Goal: Navigation & Orientation: Understand site structure

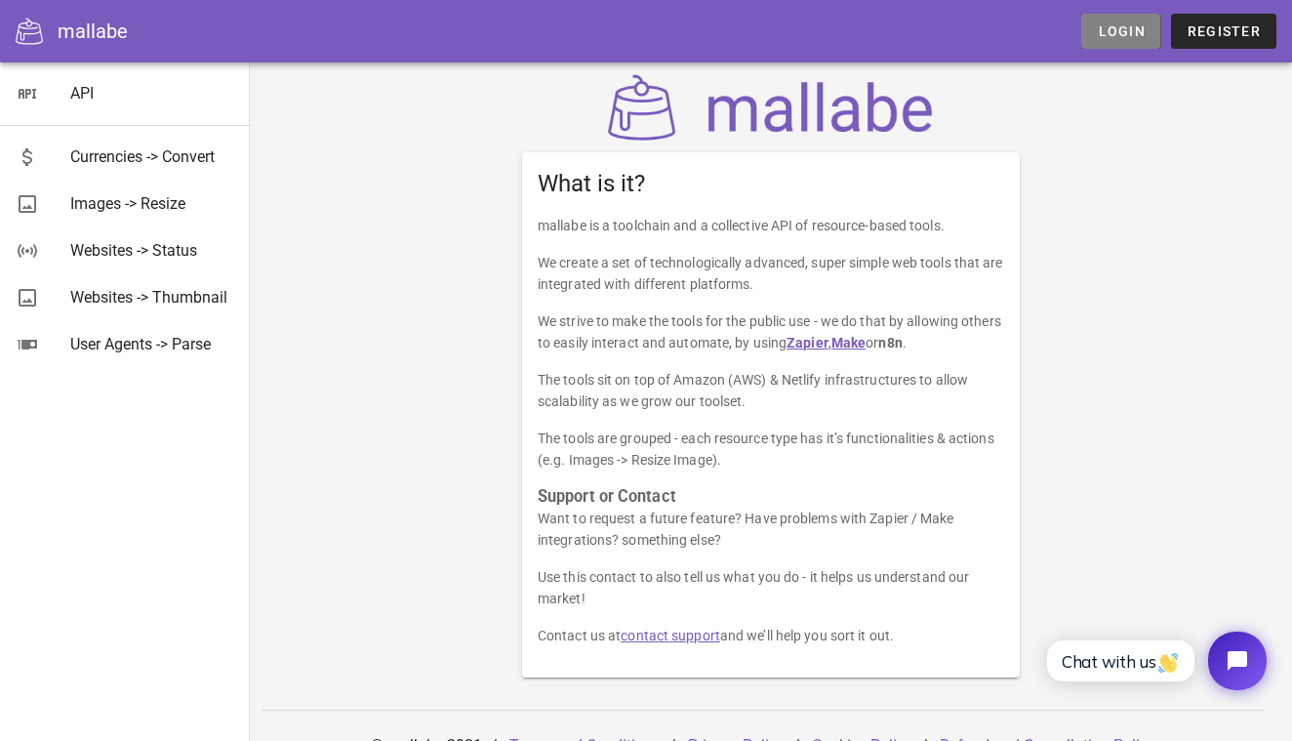
click at [1112, 28] on span "Login" at bounding box center [1121, 31] width 48 height 16
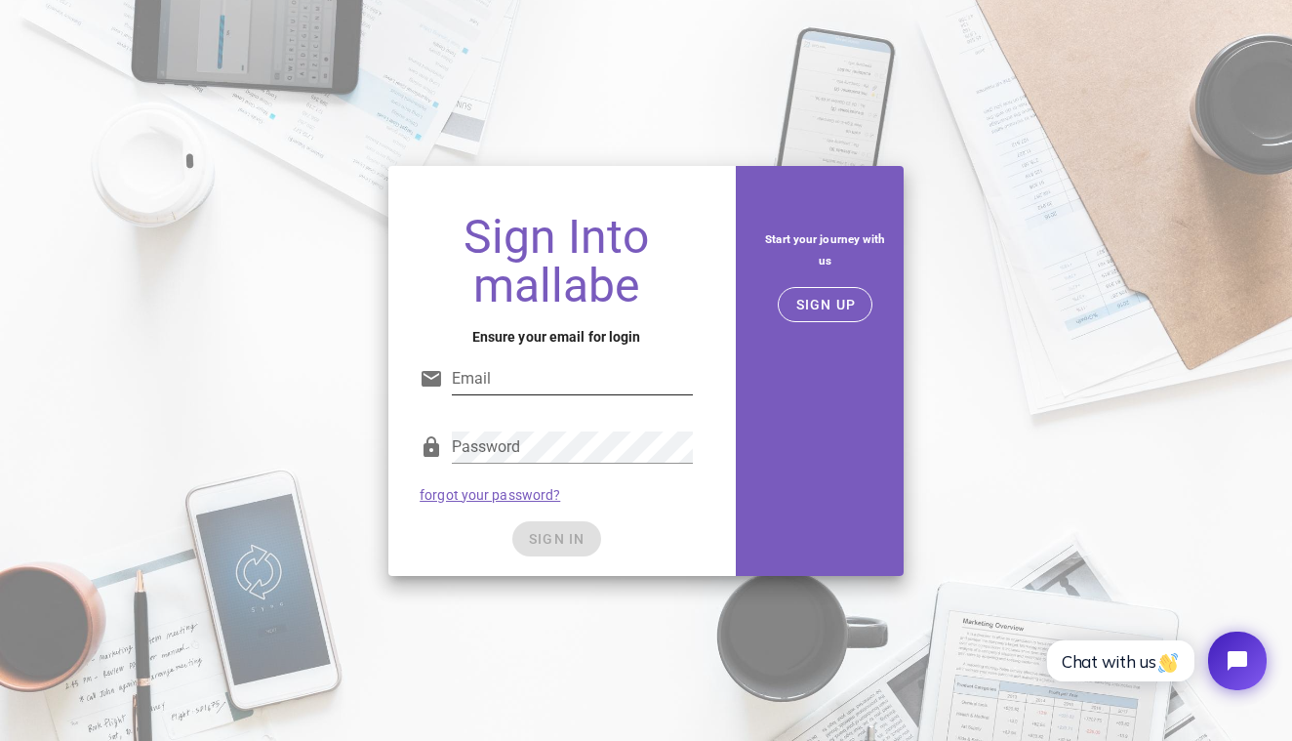
click at [515, 377] on input "Email" at bounding box center [572, 378] width 241 height 31
type input "dz@mindweather.com"
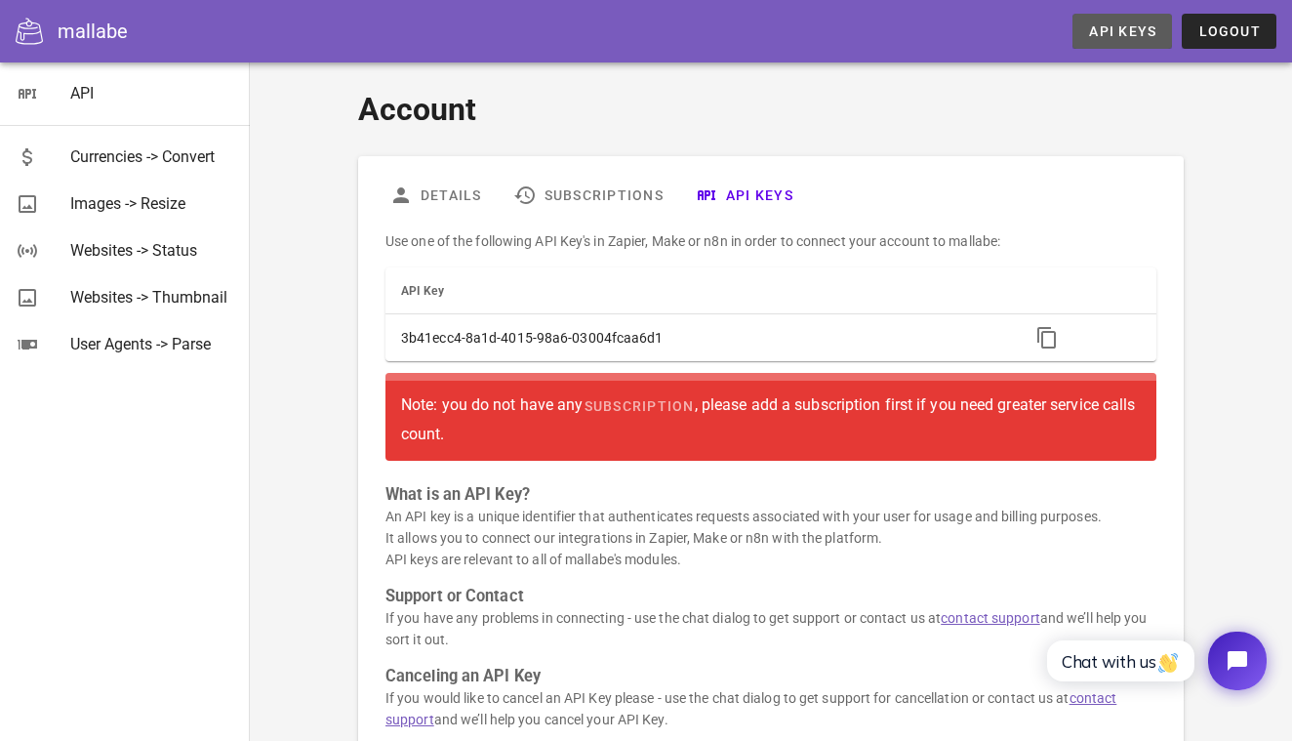
click at [1117, 30] on span "API Keys" at bounding box center [1122, 31] width 68 height 16
drag, startPoint x: 539, startPoint y: 437, endPoint x: 494, endPoint y: 458, distance: 49.4
click at [494, 458] on div "Note: you do not have any subscription , please add a subscription first if you…" at bounding box center [771, 417] width 771 height 88
click at [626, 190] on link "Subscriptions" at bounding box center [589, 195] width 182 height 47
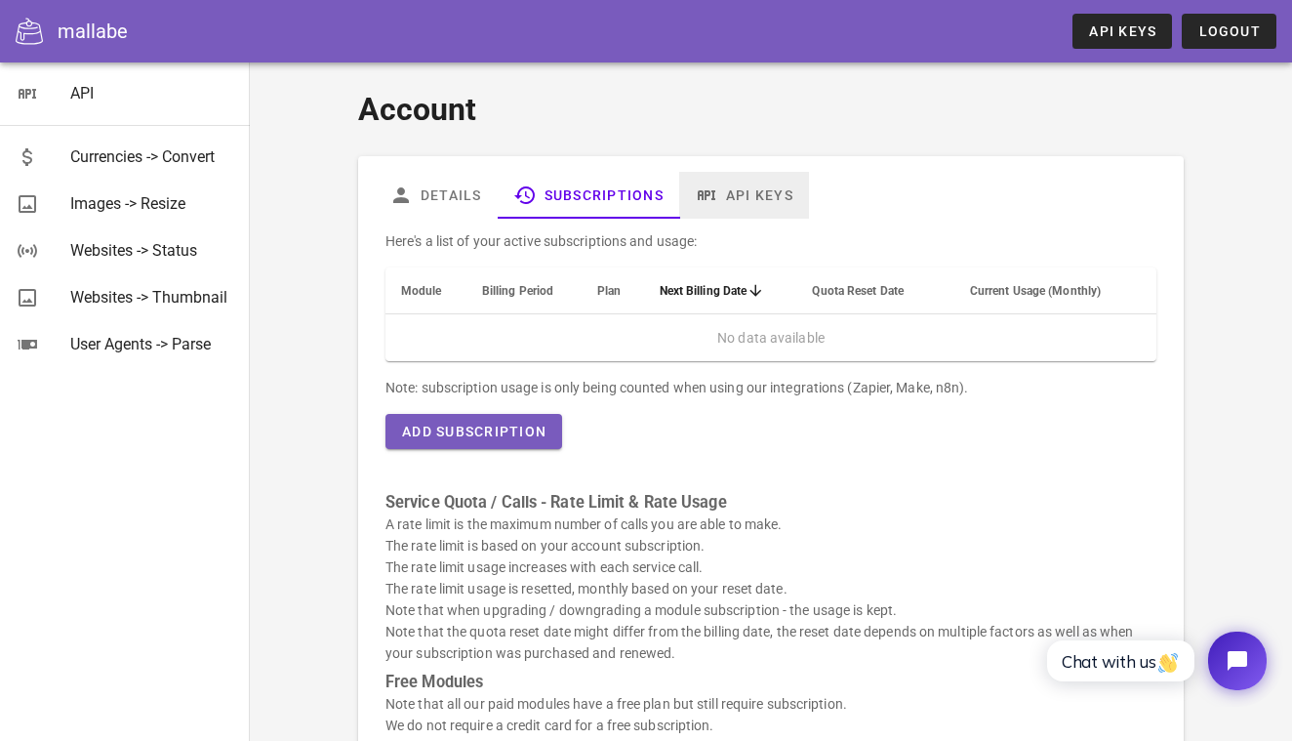
click at [741, 183] on link "API Keys" at bounding box center [744, 195] width 130 height 47
click at [434, 200] on link "Details" at bounding box center [436, 195] width 124 height 47
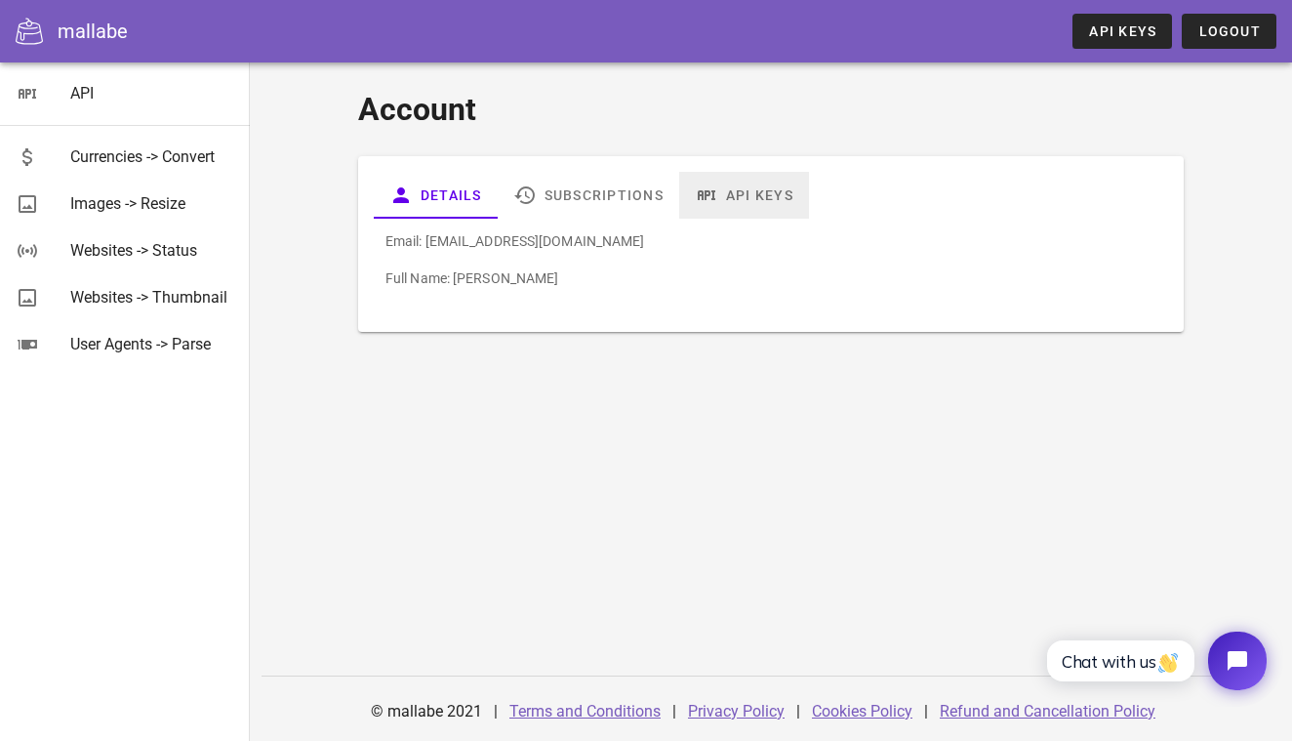
click at [749, 183] on link "API Keys" at bounding box center [744, 195] width 130 height 47
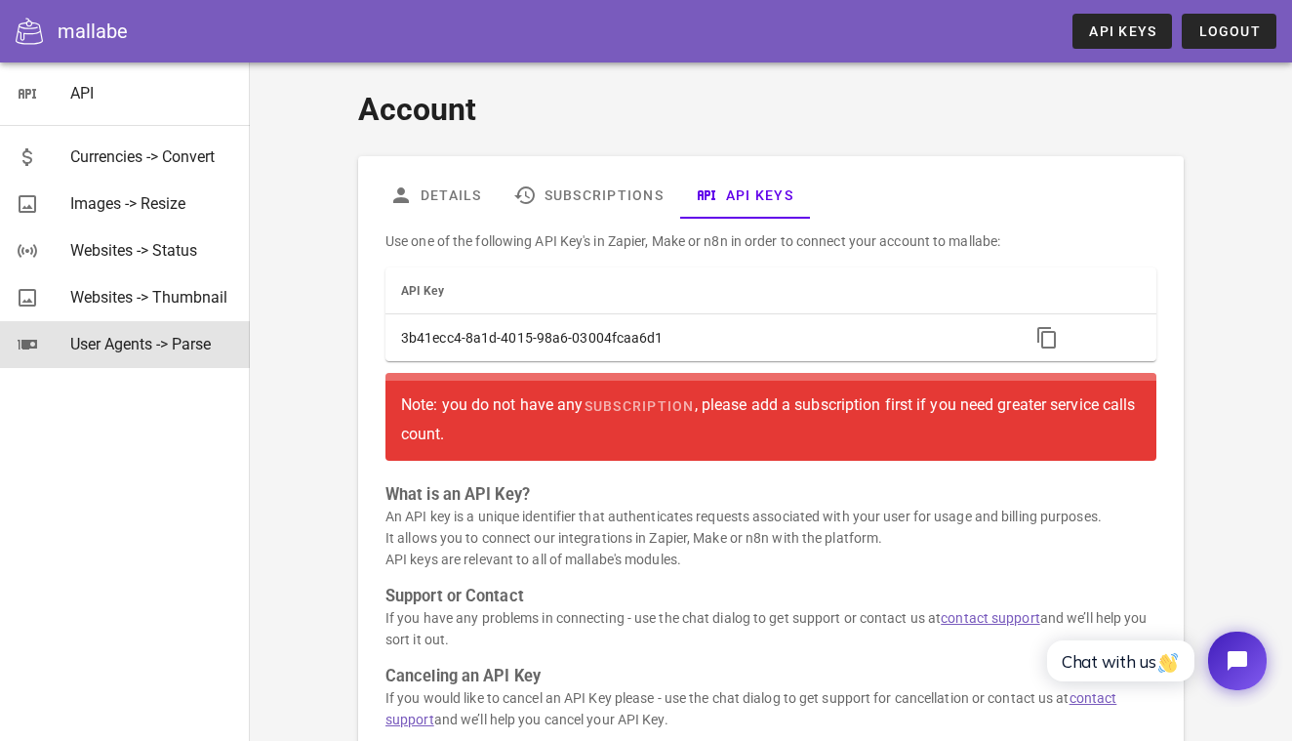
click at [137, 341] on div "User Agents -> Parse" at bounding box center [152, 344] width 164 height 19
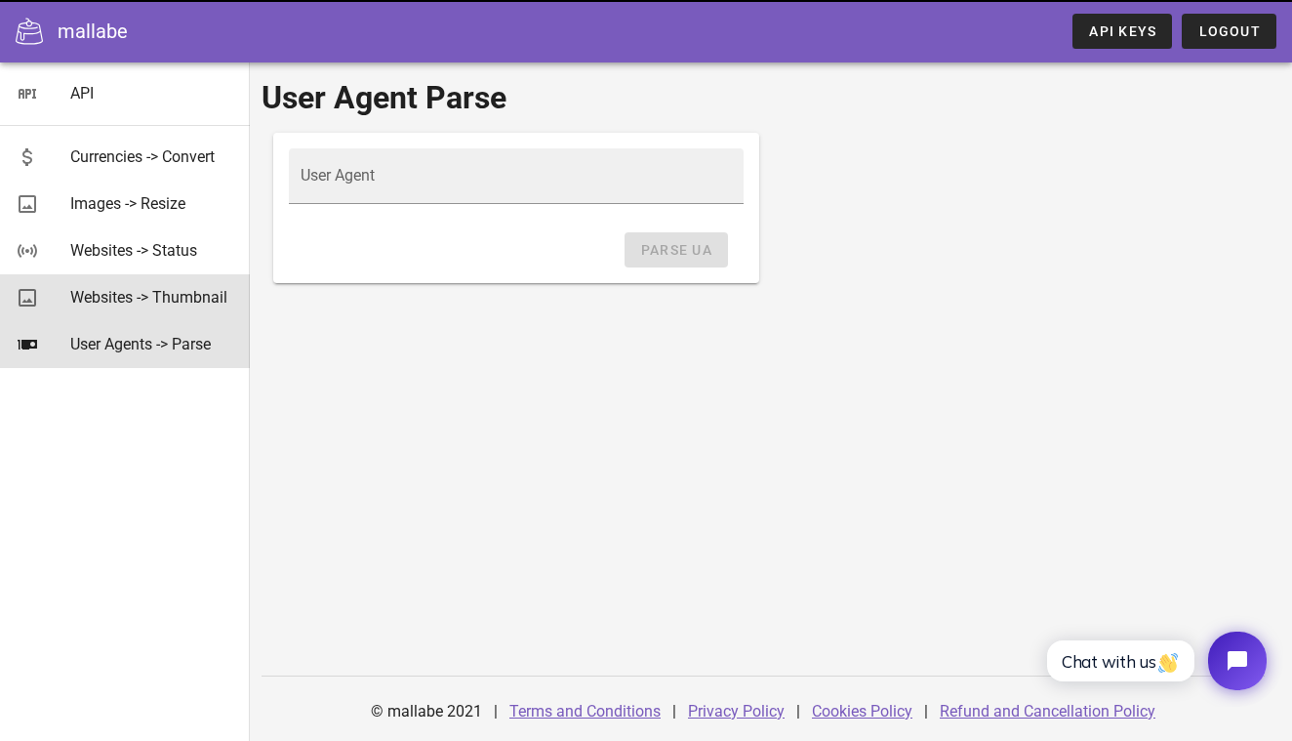
click at [169, 293] on div "Websites -> Thumbnail" at bounding box center [152, 297] width 164 height 19
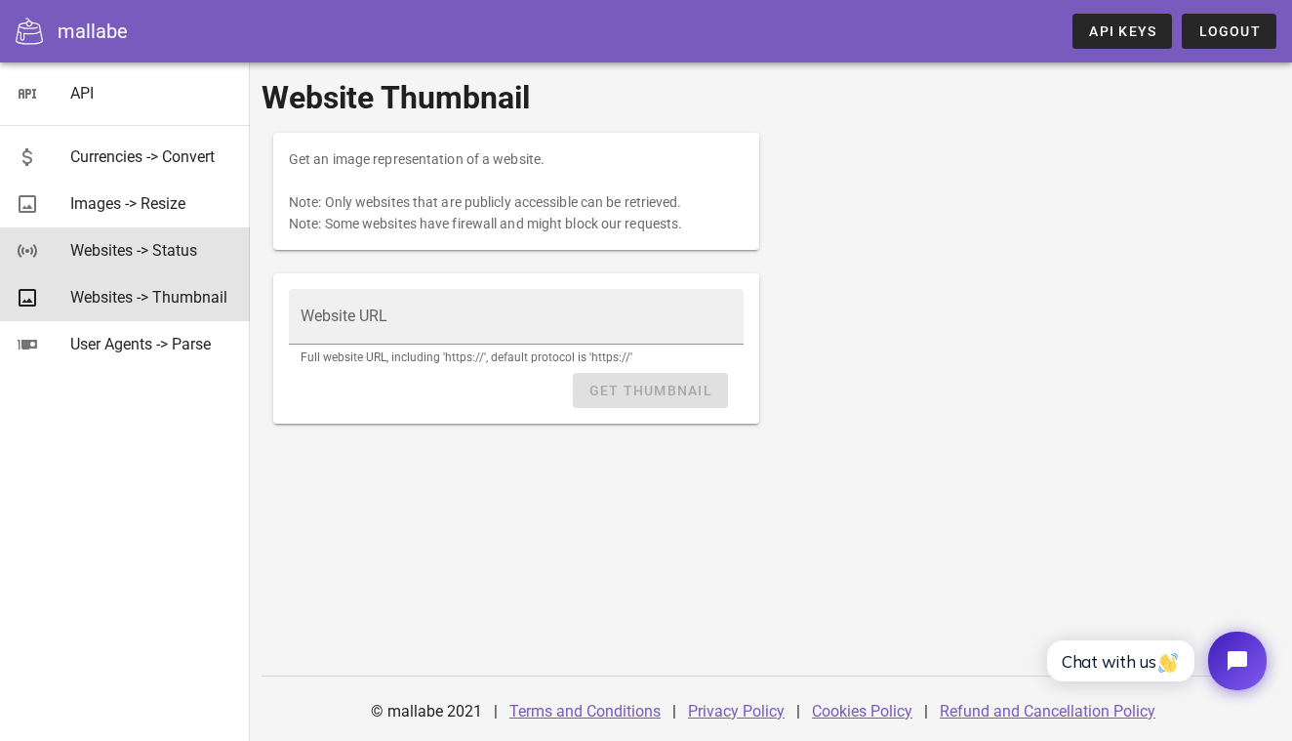
click at [169, 251] on div "Websites -> Status" at bounding box center [152, 250] width 164 height 19
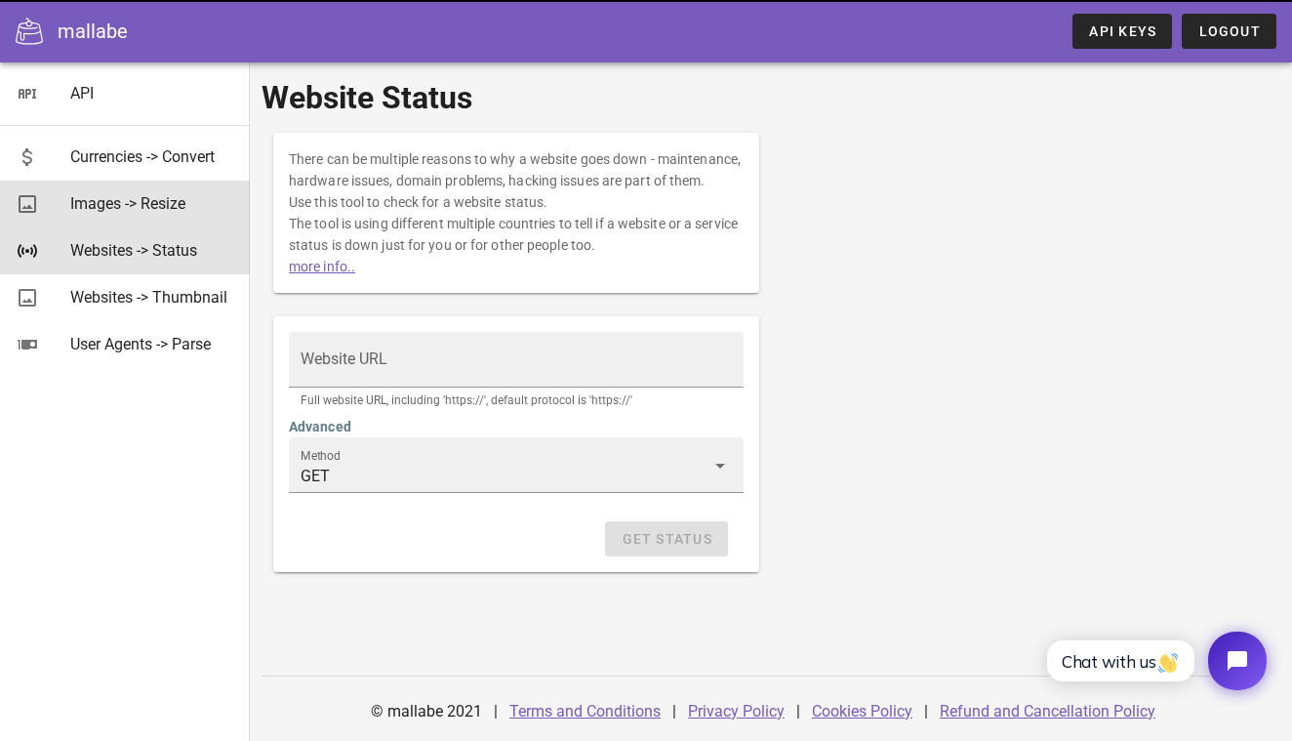
click at [170, 204] on div "Images -> Resize" at bounding box center [152, 203] width 164 height 19
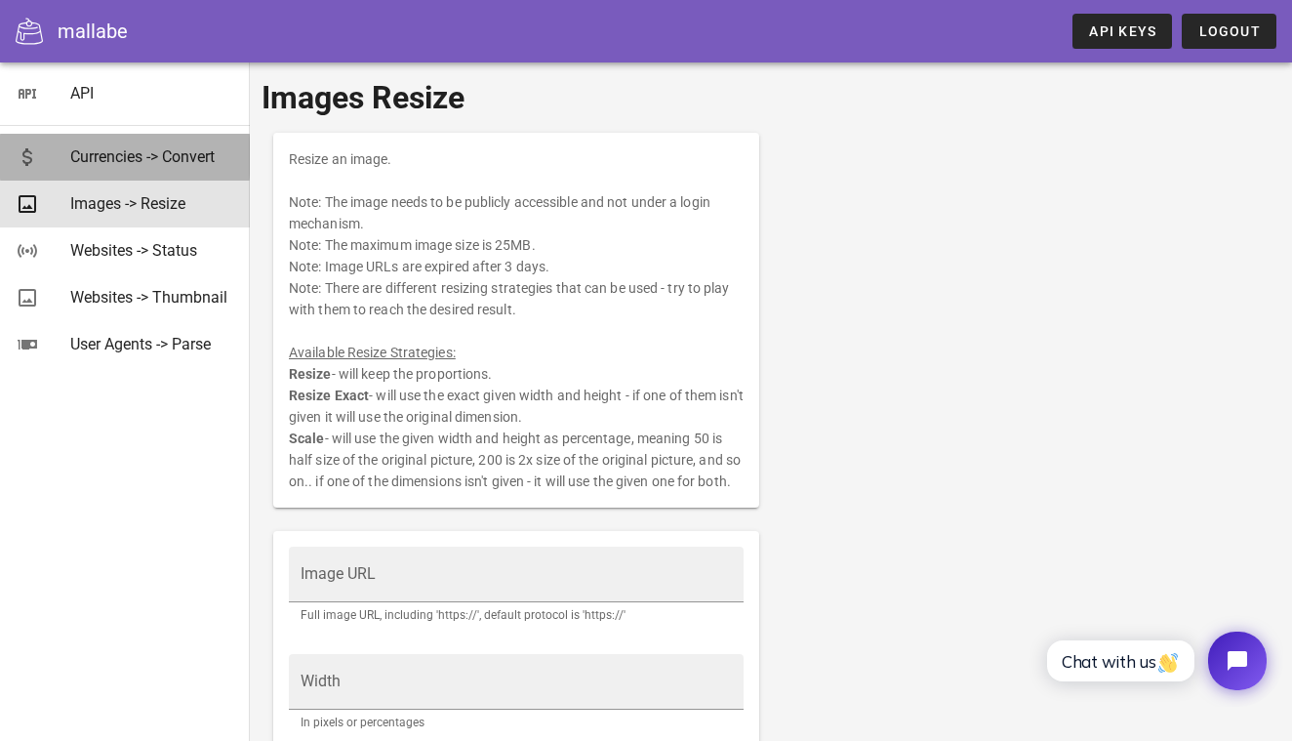
click at [170, 156] on div "Currencies -> Convert" at bounding box center [152, 156] width 164 height 19
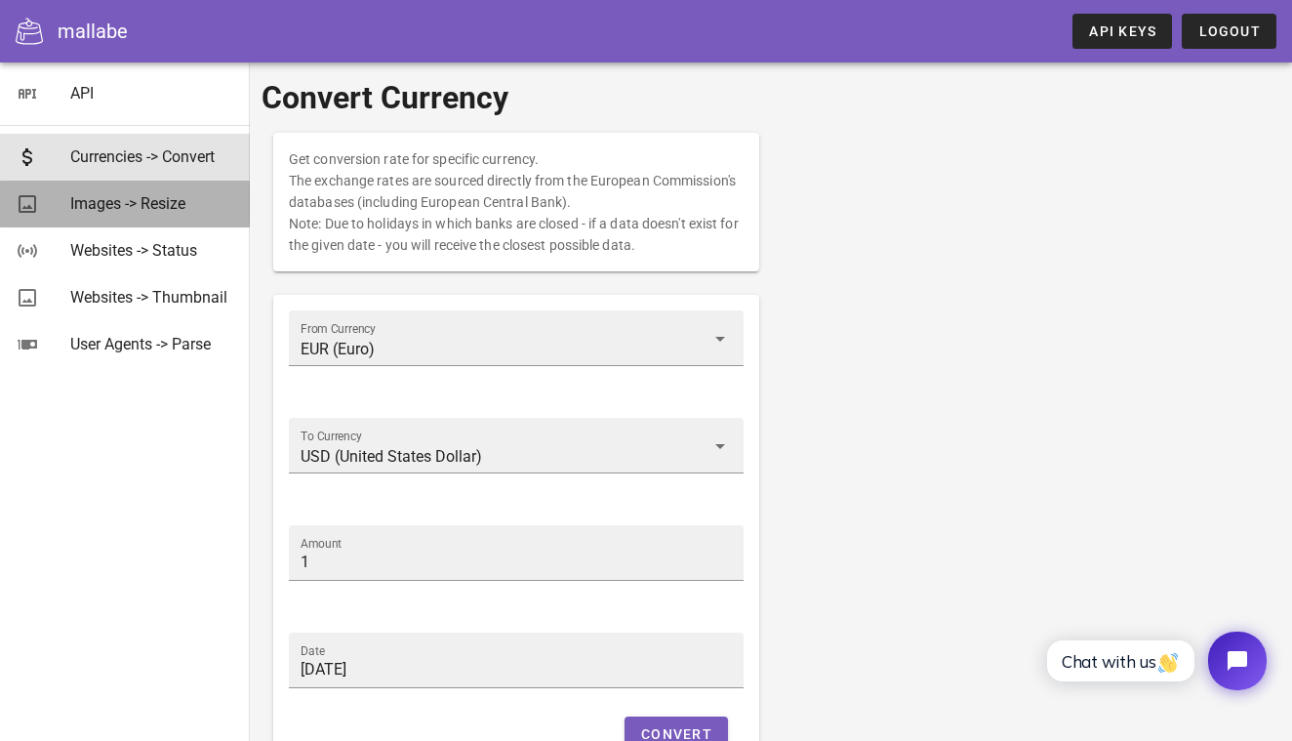
click at [146, 199] on div "Images -> Resize" at bounding box center [152, 203] width 164 height 19
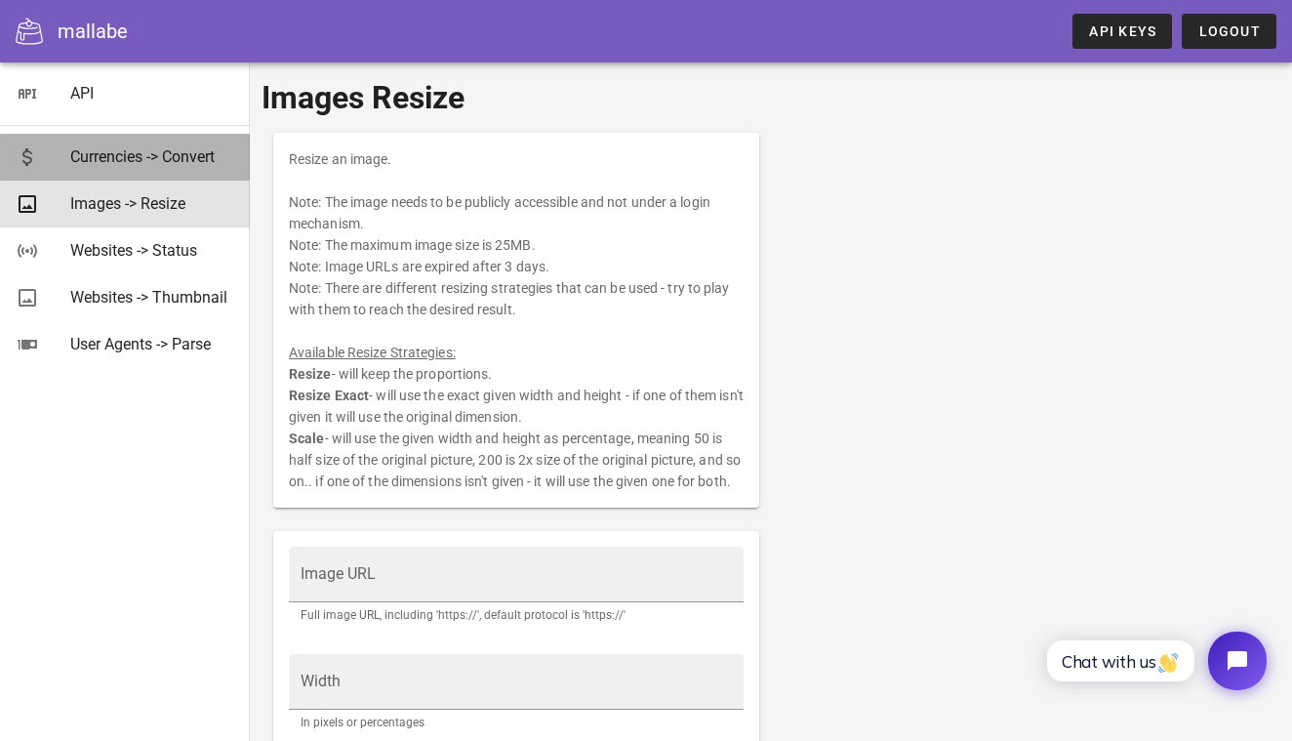
click at [158, 162] on div "Currencies -> Convert" at bounding box center [152, 156] width 164 height 19
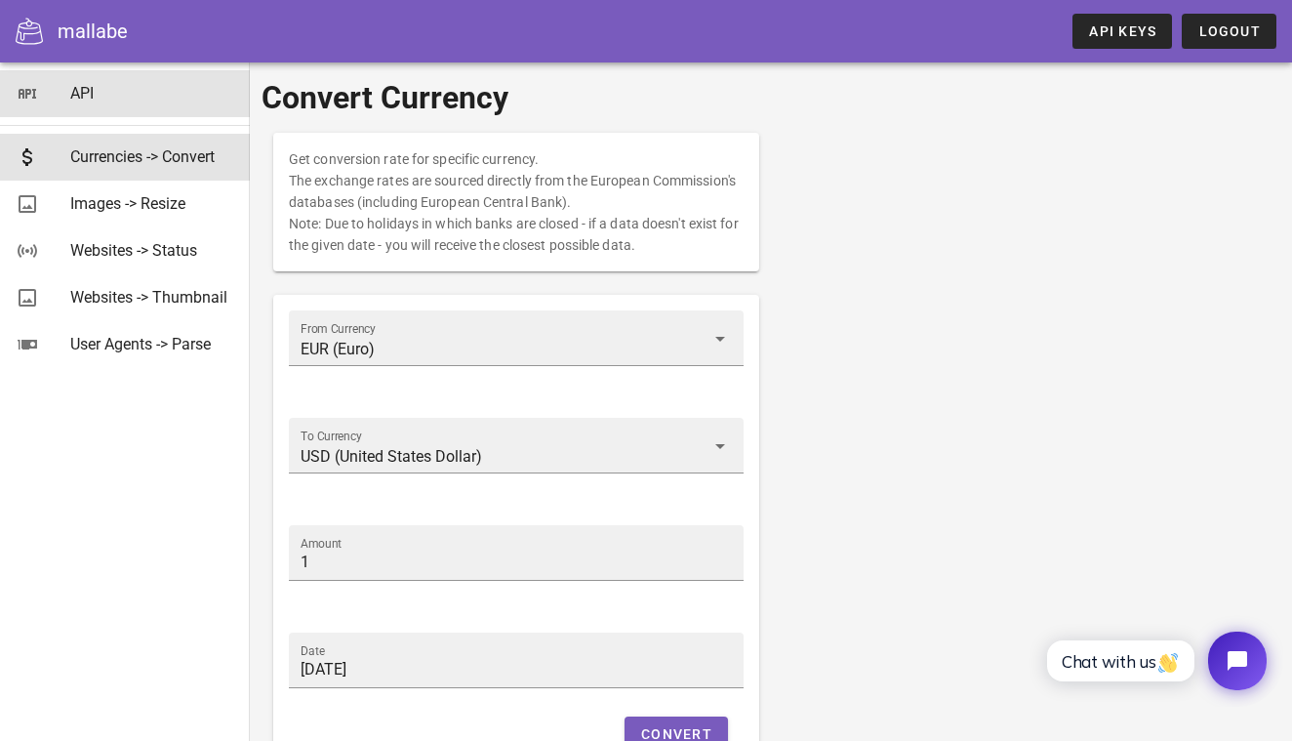
click at [68, 91] on link "API" at bounding box center [125, 93] width 250 height 47
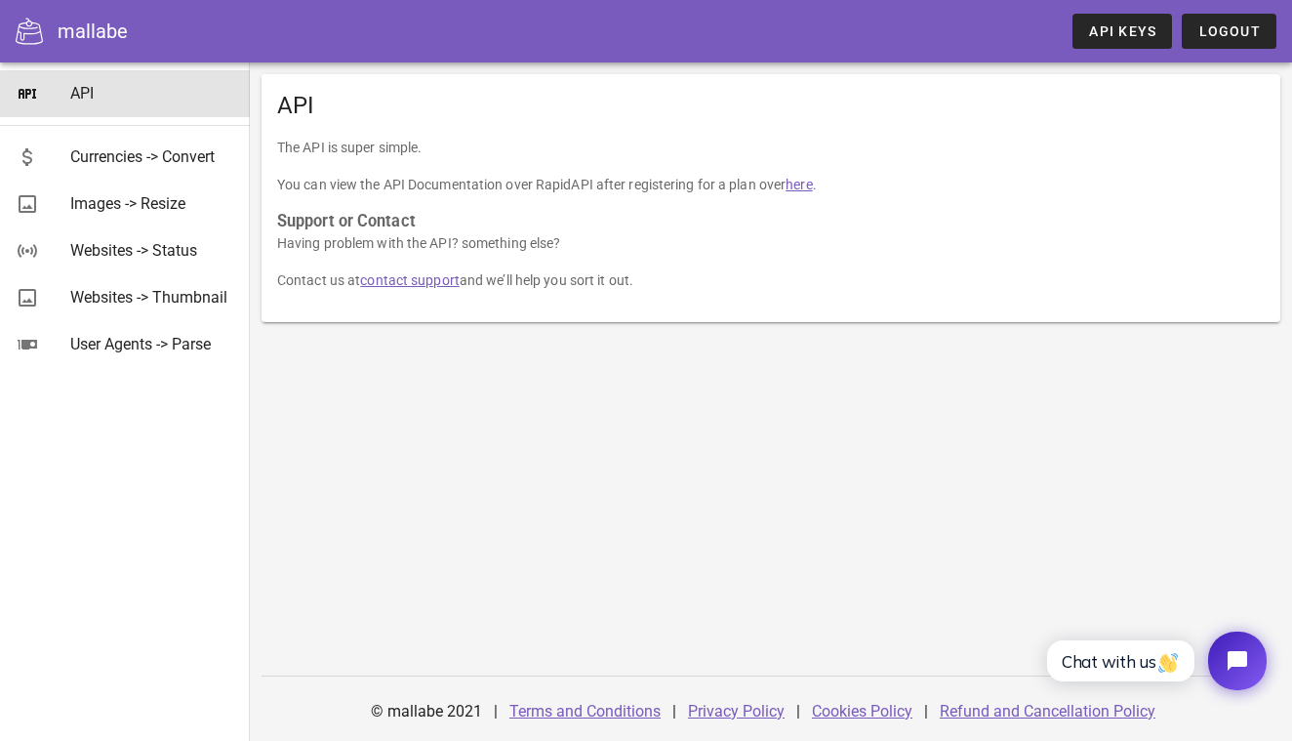
click at [100, 35] on div "mallabe" at bounding box center [93, 31] width 70 height 29
